Goal: Task Accomplishment & Management: Use online tool/utility

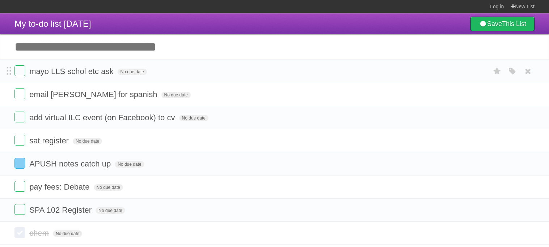
scroll to position [25, 0]
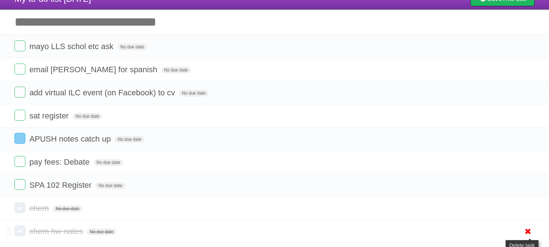
click at [526, 235] on icon at bounding box center [528, 232] width 10 height 12
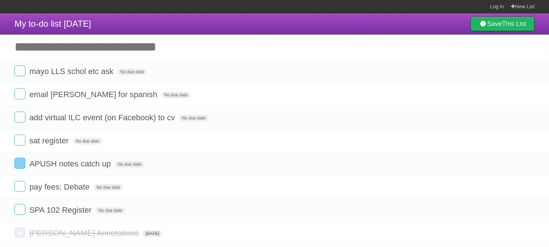
scroll to position [59, 0]
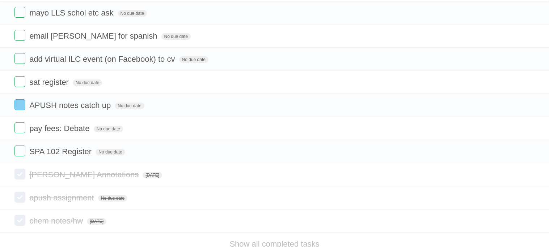
click at [528, 227] on icon at bounding box center [528, 221] width 10 height 12
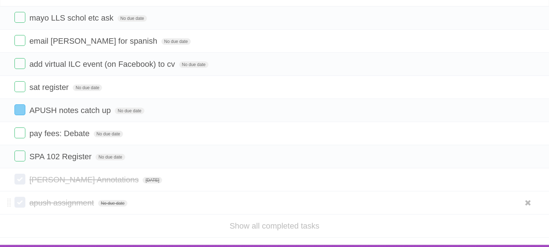
scroll to position [54, 0]
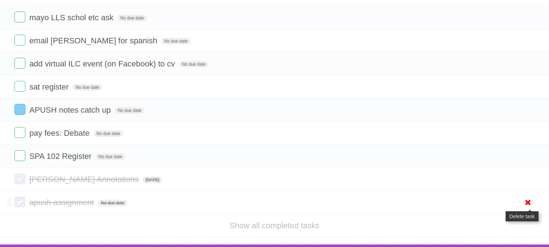
click at [525, 204] on icon at bounding box center [528, 203] width 10 height 12
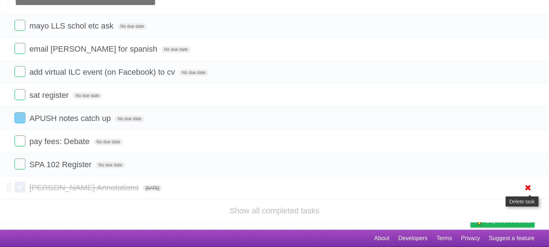
click at [526, 186] on icon at bounding box center [528, 188] width 10 height 12
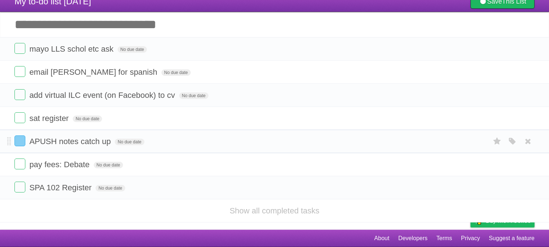
scroll to position [0, 0]
